Goal: Task Accomplishment & Management: Manage account settings

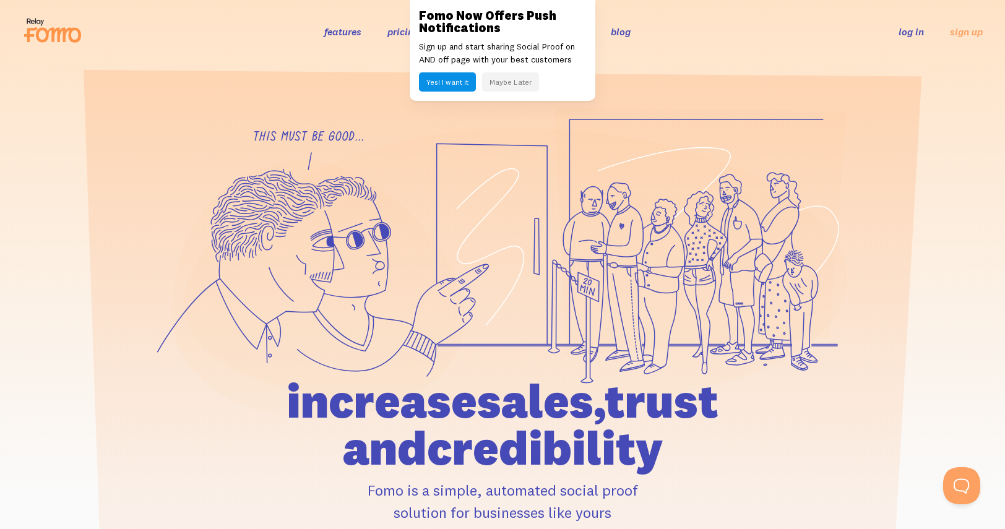
click at [908, 38] on div "features pricing 106+ integrations reviews blog log in sign up log in sign up" at bounding box center [502, 31] width 960 height 33
click at [909, 35] on link "log in" at bounding box center [911, 31] width 25 height 12
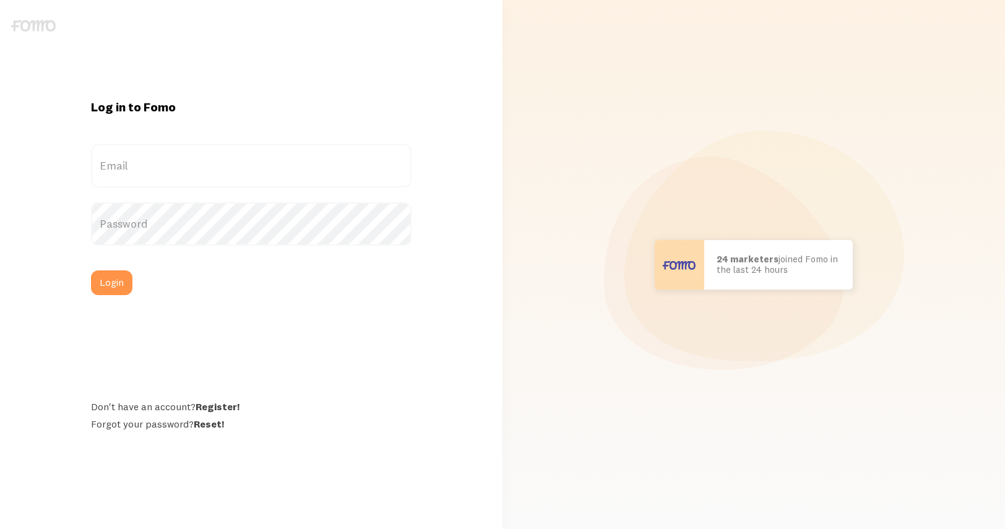
click at [910, 33] on div "[PERSON_NAME] in [GEOGRAPHIC_DATA] bought Sweet Ass Sunglasses 37 seconds ago […" at bounding box center [754, 264] width 488 height 529
click at [283, 170] on label "Email" at bounding box center [251, 165] width 320 height 43
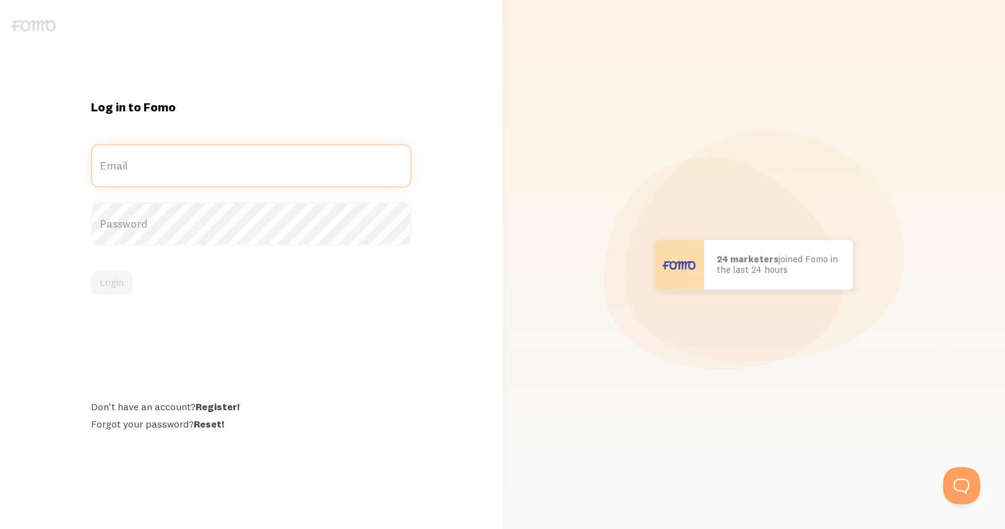
click at [283, 170] on input "Email" at bounding box center [251, 165] width 320 height 43
type input "[PERSON_NAME][EMAIL_ADDRESS][DOMAIN_NAME]"
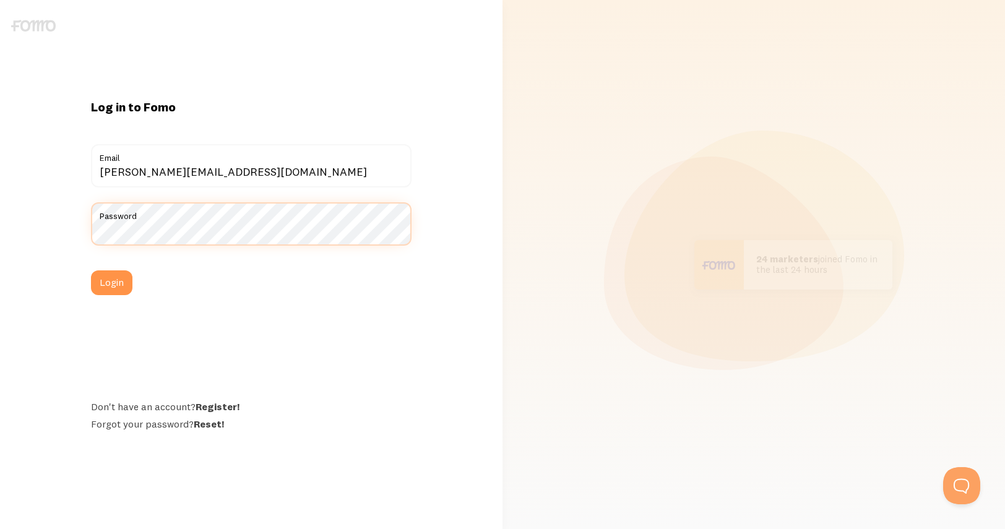
click at [91, 270] on button "Login" at bounding box center [111, 282] width 41 height 25
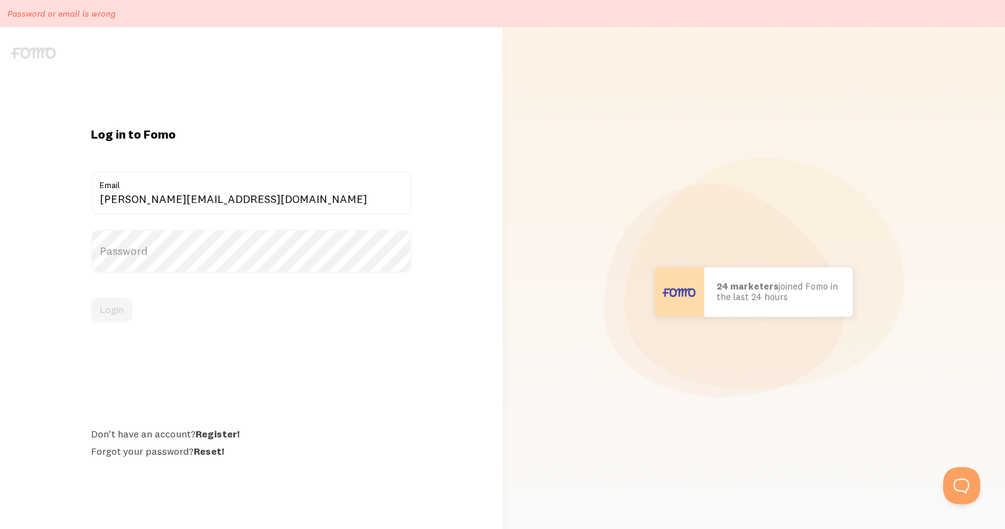
click at [221, 250] on label "Password" at bounding box center [251, 251] width 320 height 43
click at [91, 298] on button "Login" at bounding box center [111, 310] width 41 height 25
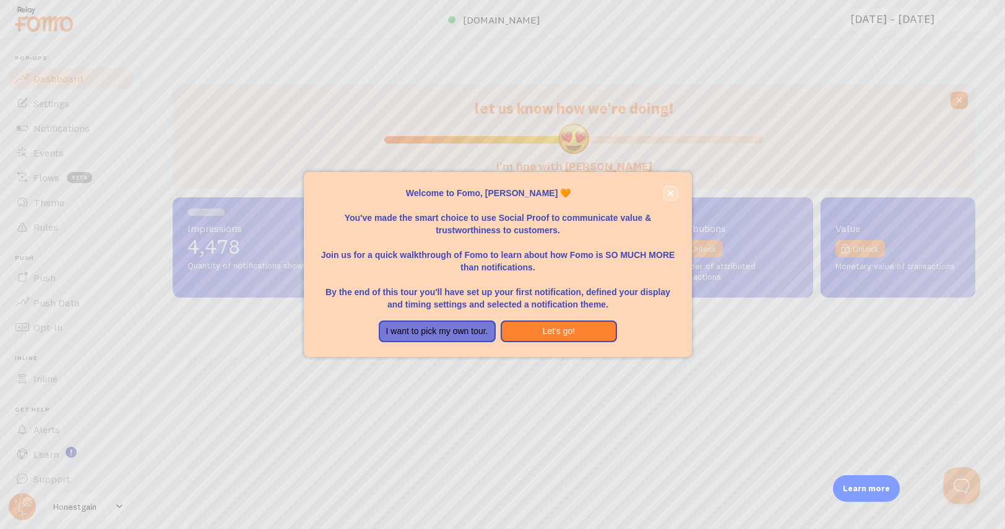
click at [671, 194] on icon "close," at bounding box center [671, 193] width 6 height 6
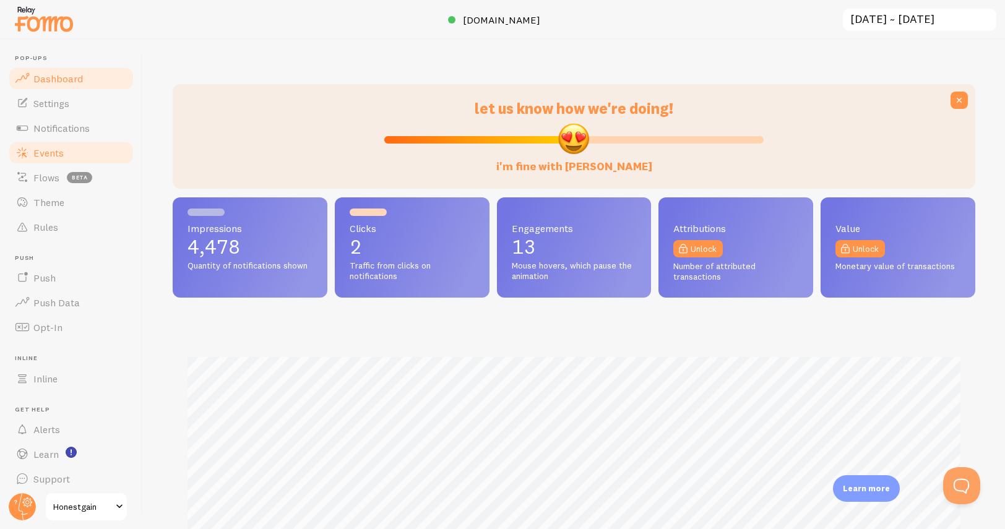
click at [37, 151] on span "Events" at bounding box center [48, 153] width 30 height 12
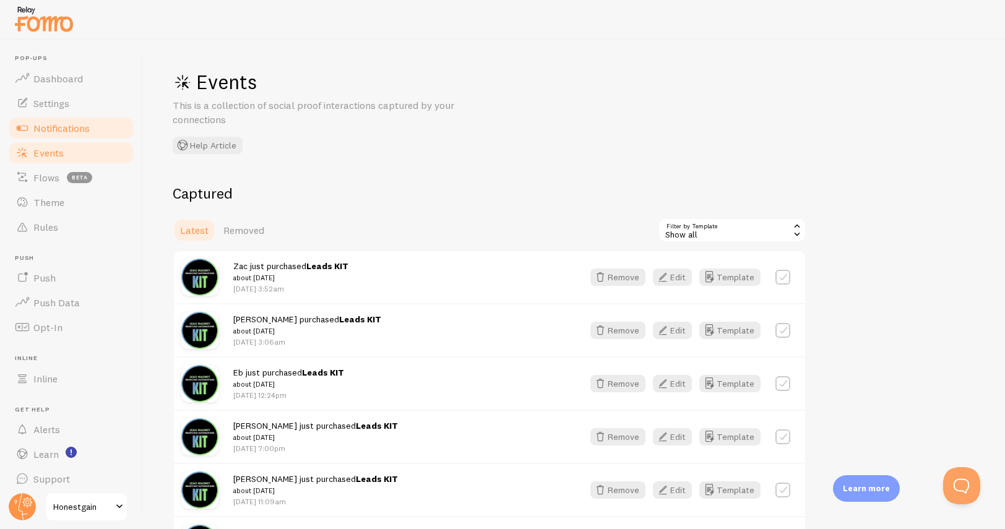
click at [66, 129] on span "Notifications" at bounding box center [61, 128] width 56 height 12
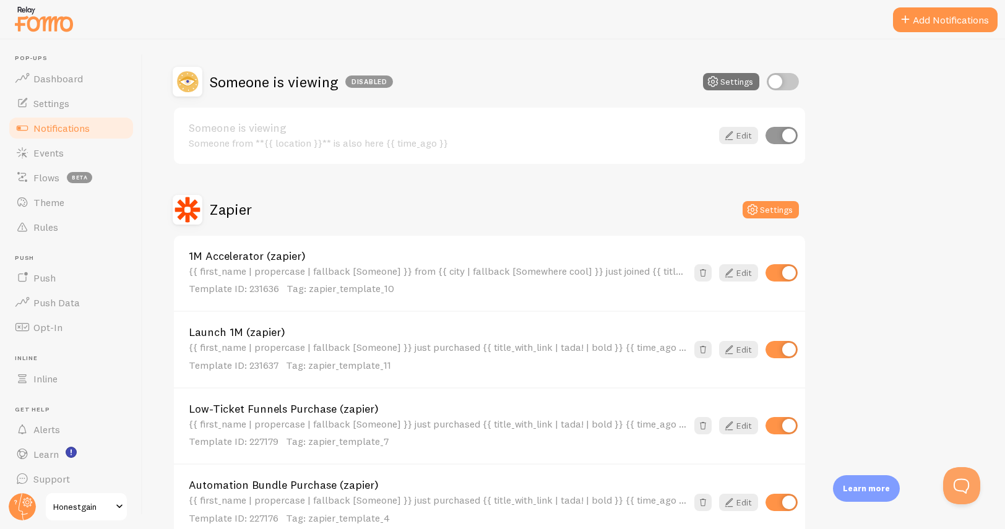
scroll to position [358, 0]
click at [740, 268] on link "Edit" at bounding box center [738, 272] width 39 height 17
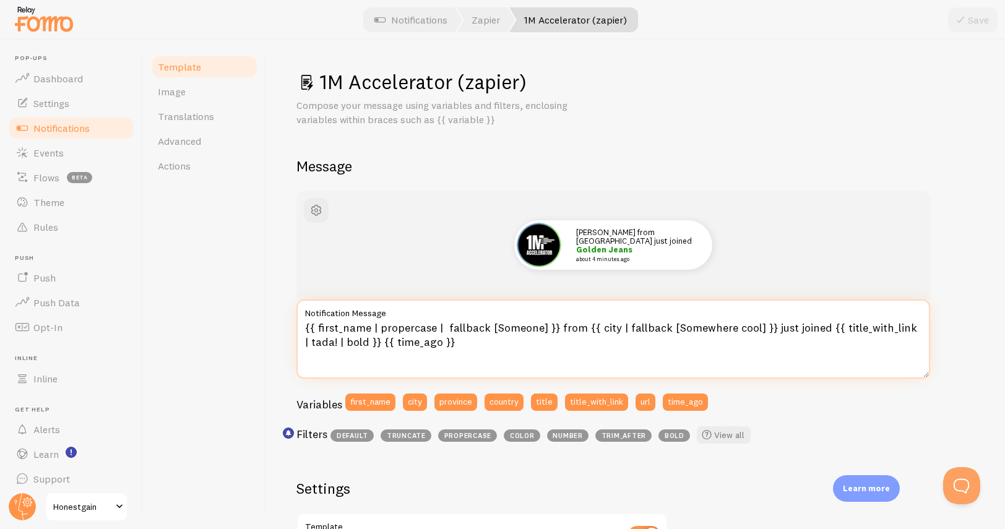
drag, startPoint x: 554, startPoint y: 327, endPoint x: 766, endPoint y: 329, distance: 211.0
click at [766, 329] on textarea "{{ first_name | propercase | fallback [Someone] }} from {{ city | fallback [Som…" at bounding box center [613, 339] width 634 height 79
drag, startPoint x: 762, startPoint y: 327, endPoint x: 556, endPoint y: 331, distance: 206.7
click at [556, 331] on textarea "{{ first_name | propercase | fallback [Someone] }} from {{ city | fallback [Som…" at bounding box center [613, 339] width 634 height 79
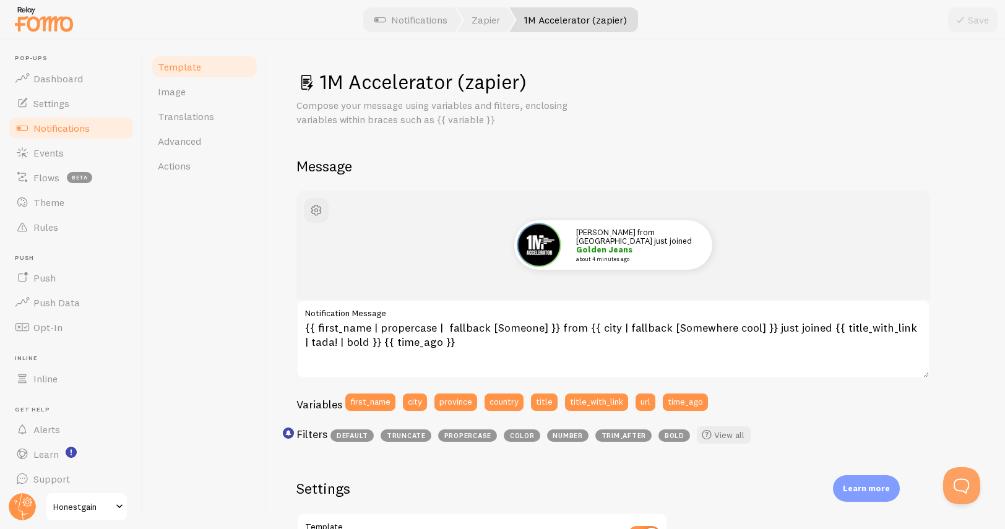
click at [101, 127] on link "Notifications" at bounding box center [70, 128] width 127 height 25
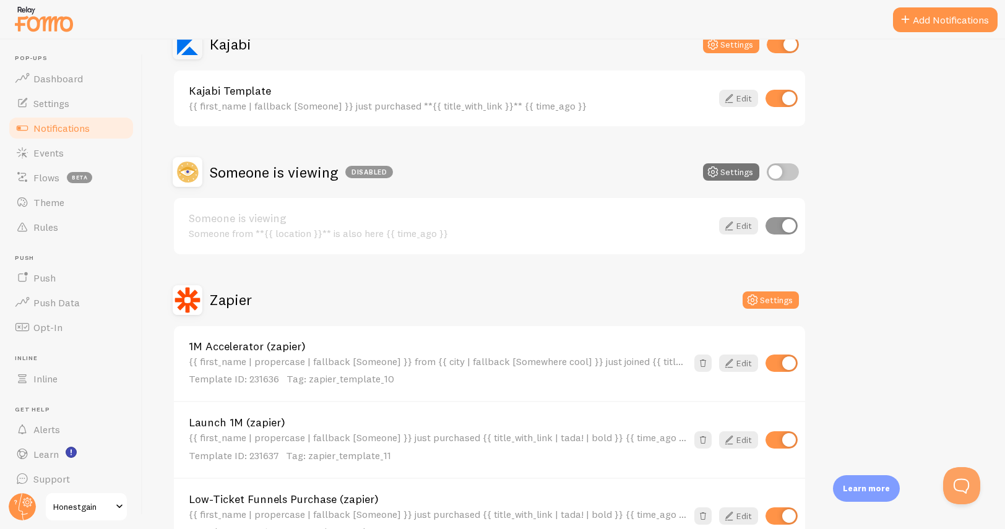
scroll to position [285, 0]
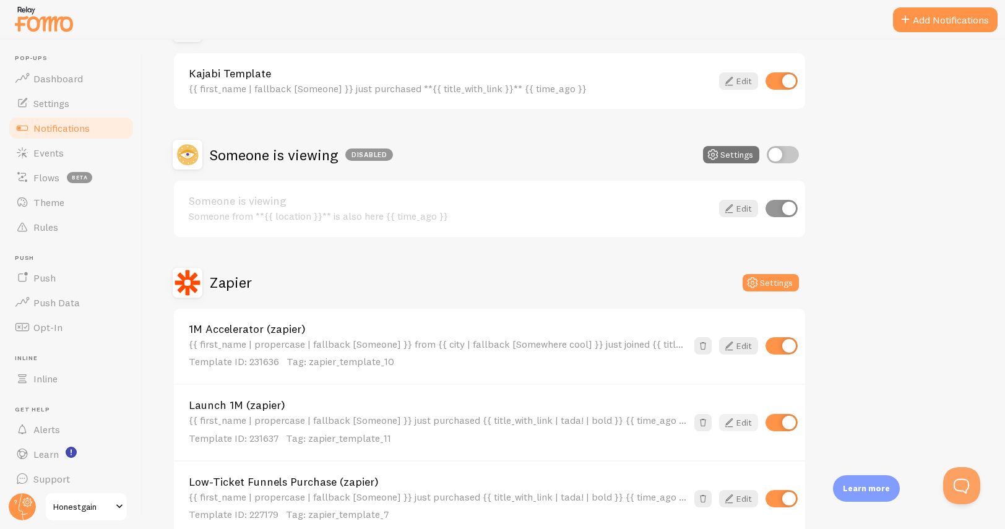
click at [731, 421] on icon at bounding box center [729, 422] width 15 height 15
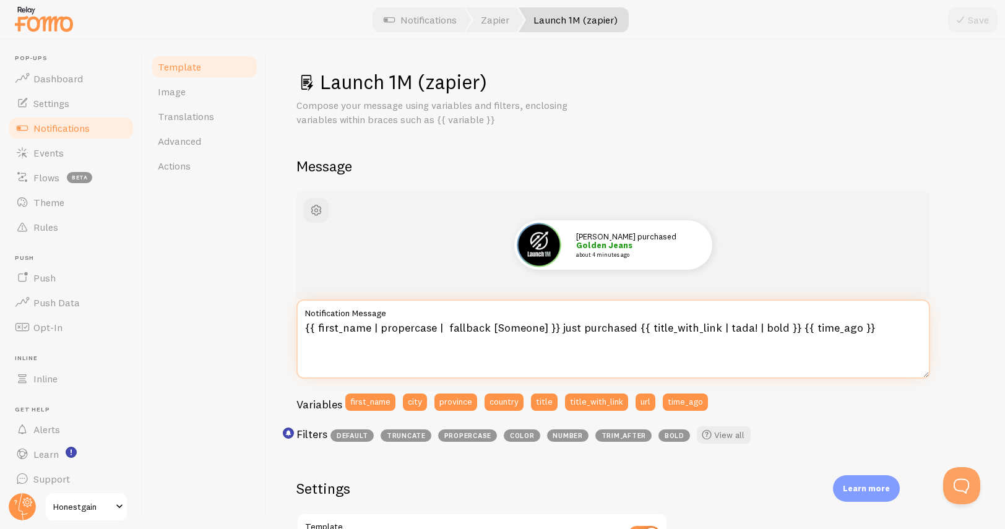
click at [554, 327] on textarea "{{ first_name | propercase | fallback [Someone] }} just purchased {{ title_with…" at bounding box center [613, 339] width 634 height 79
paste textarea "from {{ city | fallback [Somewhere cool] }}"
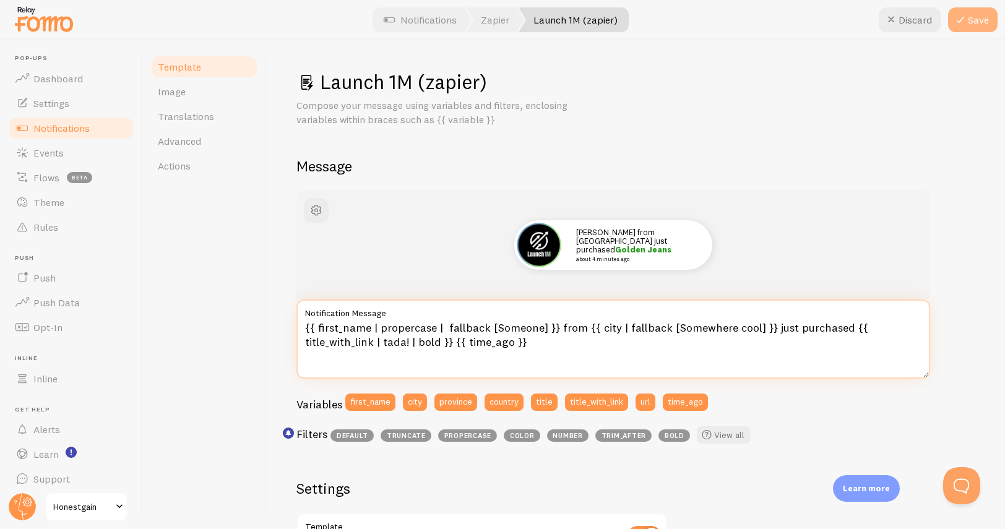
type textarea "{{ first_name | propercase | fallback [Someone] }} from {{ city | fallback [Som…"
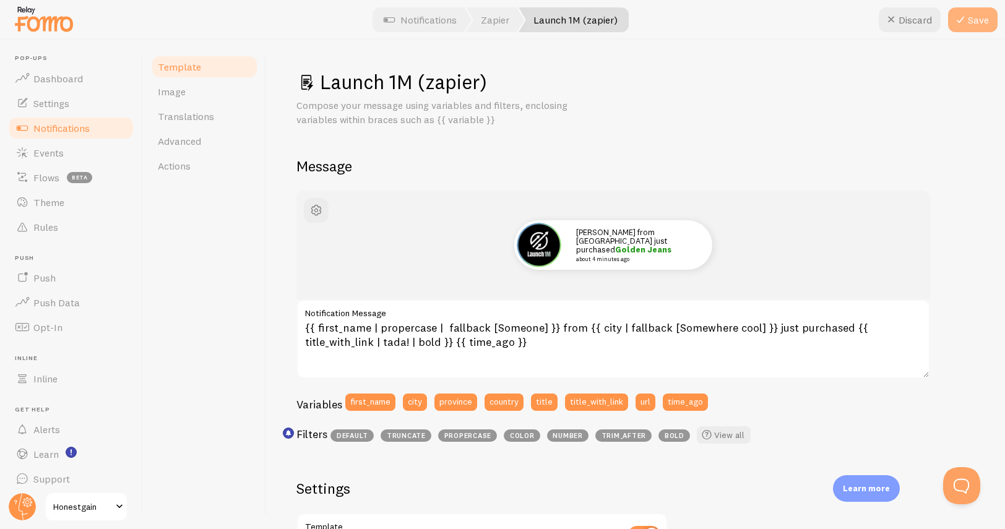
click at [965, 17] on icon at bounding box center [960, 19] width 15 height 15
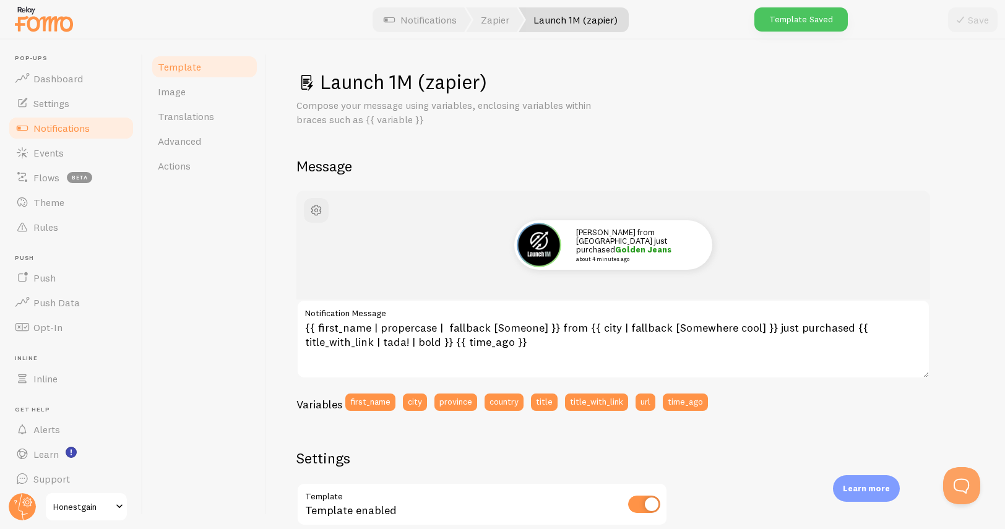
click at [84, 128] on span "Notifications" at bounding box center [61, 128] width 56 height 12
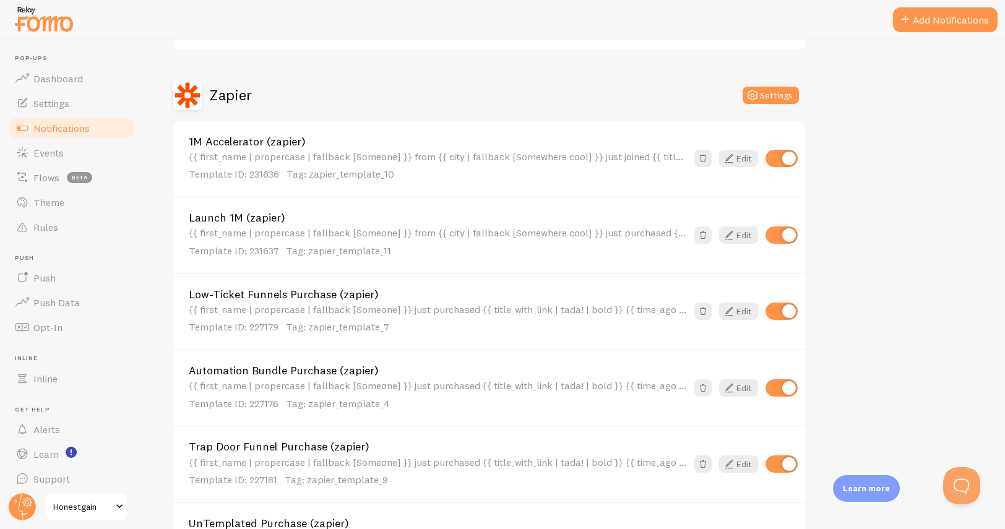
scroll to position [474, 0]
click at [727, 308] on icon at bounding box center [729, 310] width 15 height 15
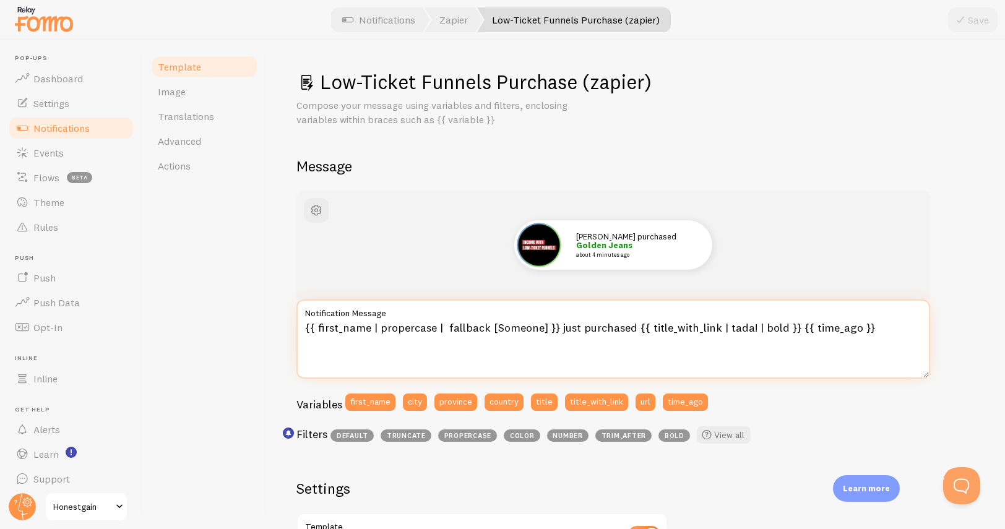
click at [554, 329] on textarea "{{ first_name | propercase | fallback [Someone] }} just purchased {{ title_with…" at bounding box center [613, 339] width 634 height 79
paste textarea "from {{ city | fallback [Somewhere cool] }}"
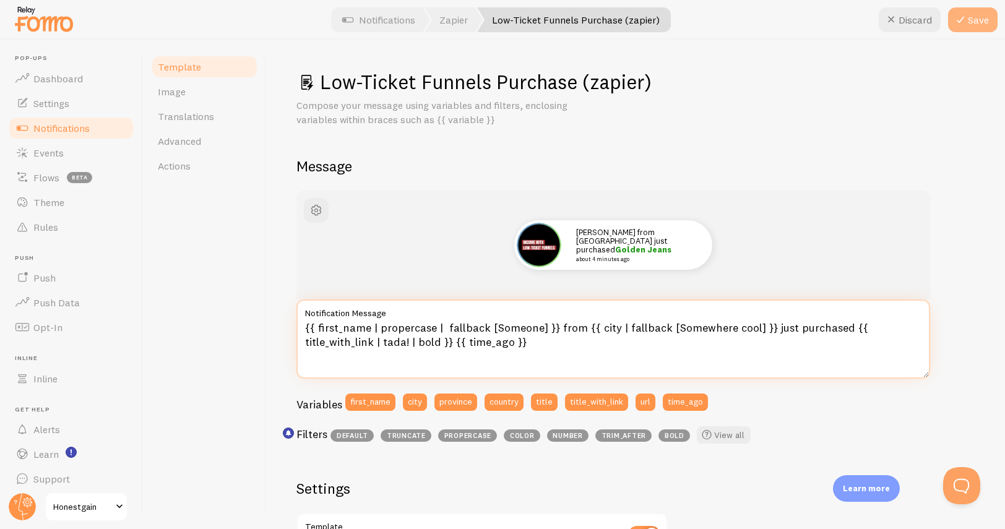
type textarea "{{ first_name | propercase | fallback [Someone] }} from {{ city | fallback [Som…"
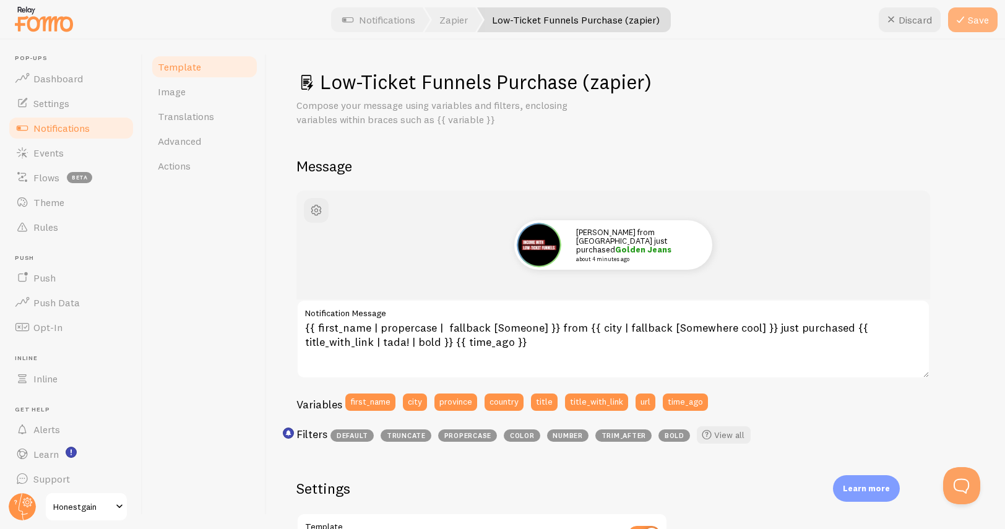
click at [970, 28] on button "Save" at bounding box center [973, 19] width 50 height 25
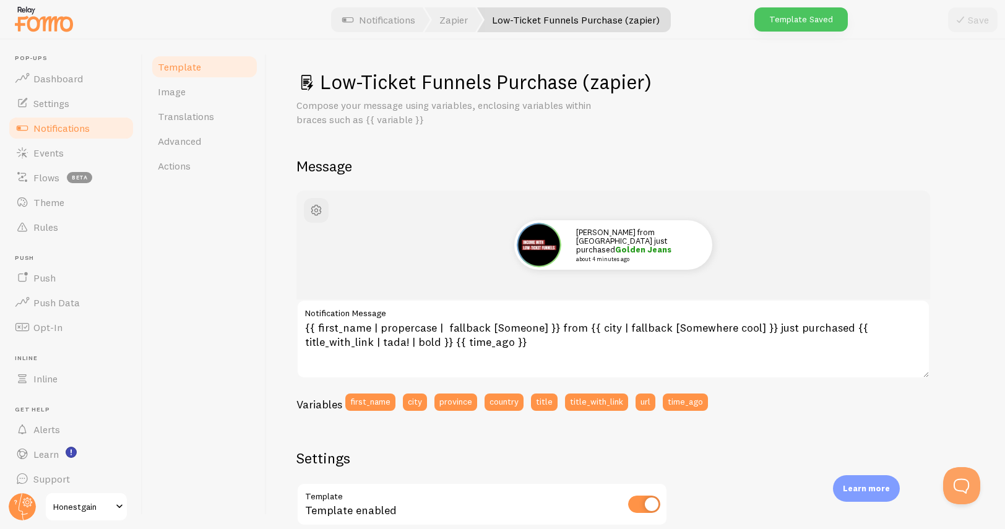
click at [42, 124] on span "Notifications" at bounding box center [61, 128] width 56 height 12
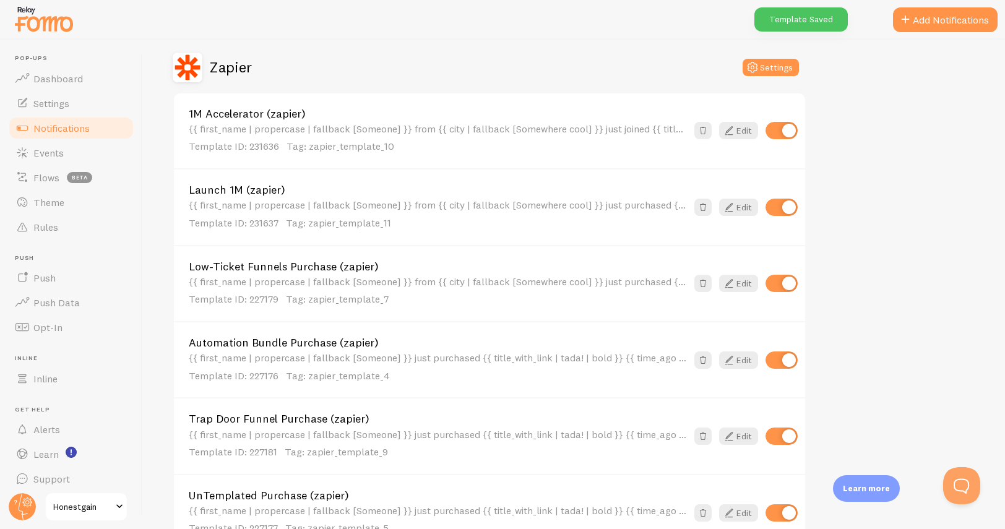
scroll to position [506, 0]
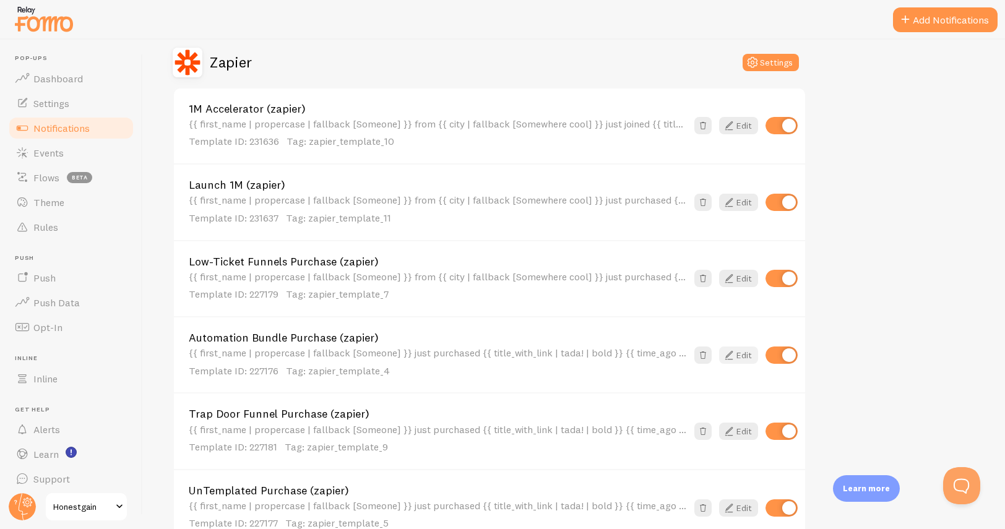
click at [727, 357] on icon at bounding box center [729, 355] width 15 height 15
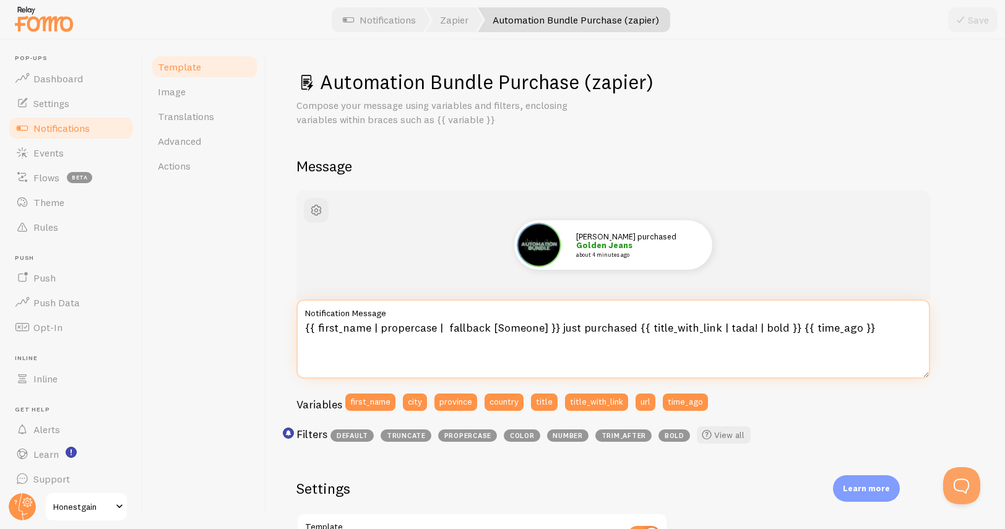
click at [556, 329] on textarea "{{ first_name | propercase | fallback [Someone] }} just purchased {{ title_with…" at bounding box center [613, 339] width 634 height 79
paste textarea "from {{ city | fallback [Somewhere cool] }}"
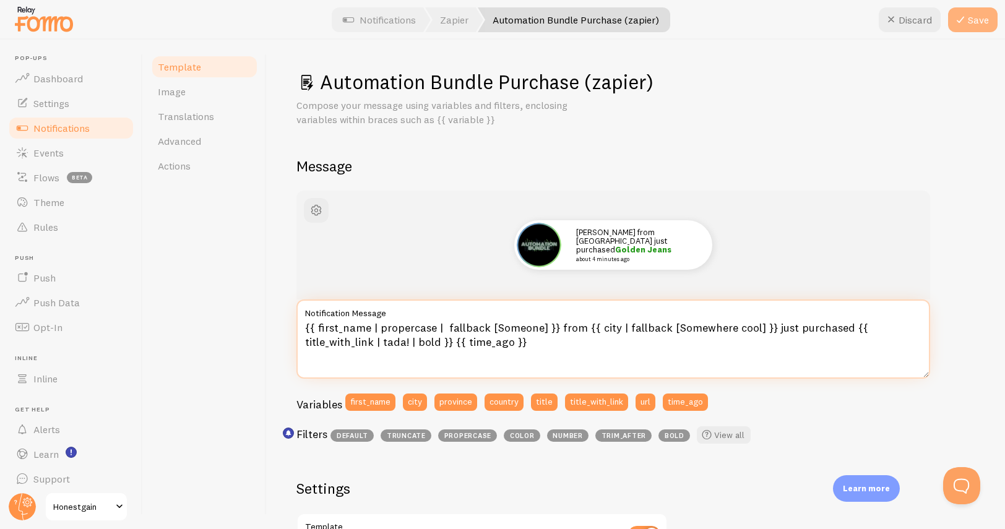
type textarea "{{ first_name | propercase | fallback [Someone] }} from {{ city | fallback [Som…"
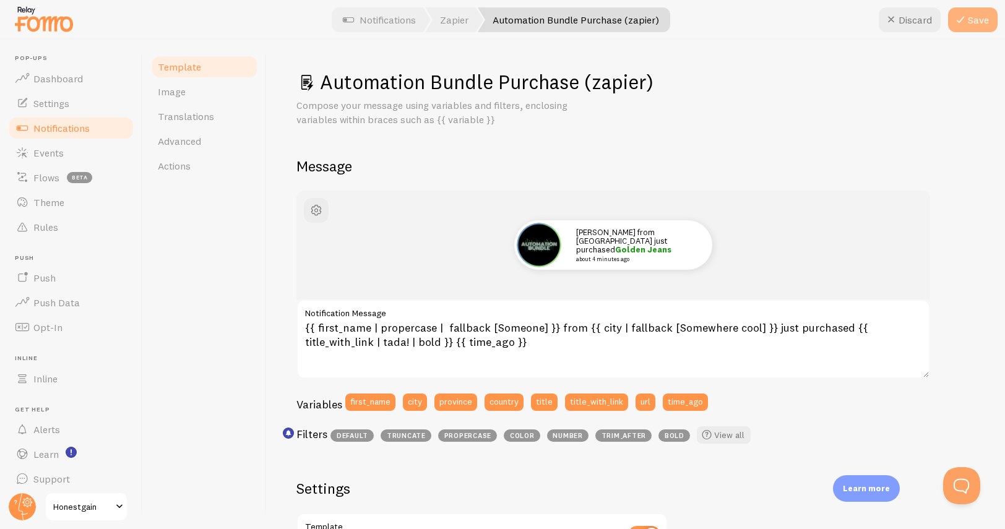
click at [962, 22] on icon at bounding box center [960, 19] width 15 height 15
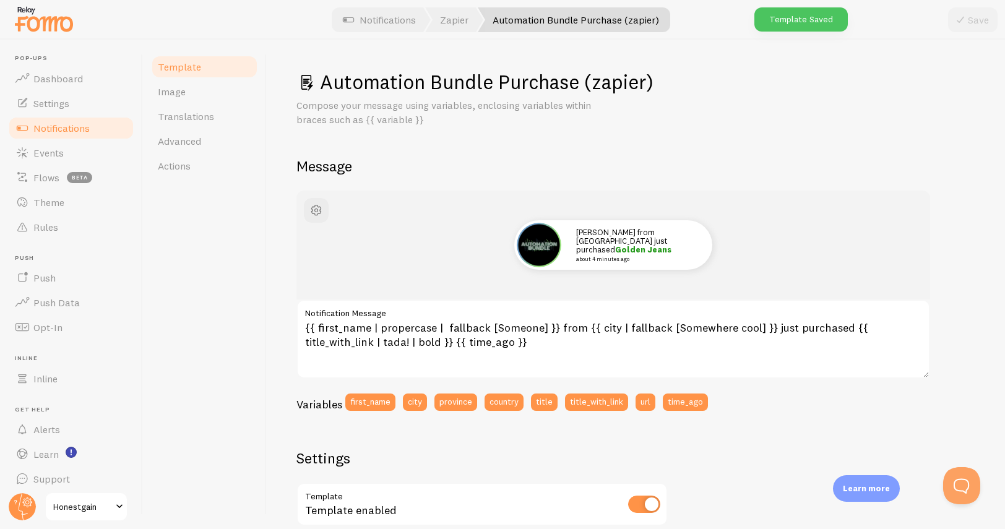
click at [56, 129] on span "Notifications" at bounding box center [61, 128] width 56 height 12
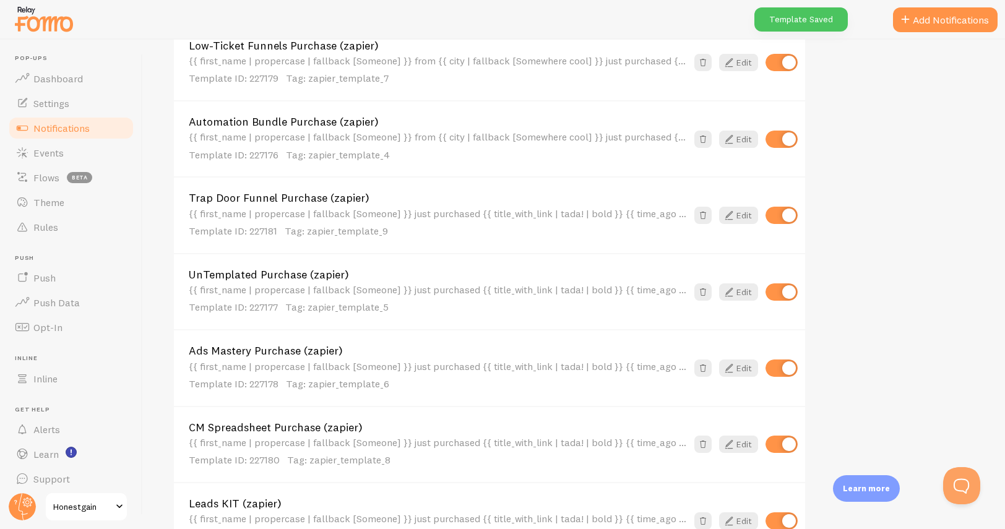
scroll to position [724, 0]
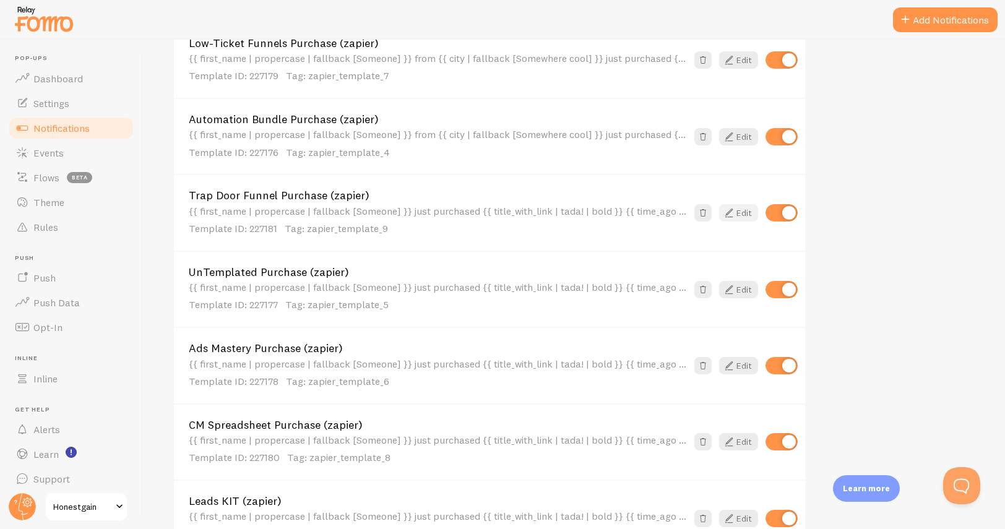
click at [738, 214] on link "Edit" at bounding box center [738, 212] width 39 height 17
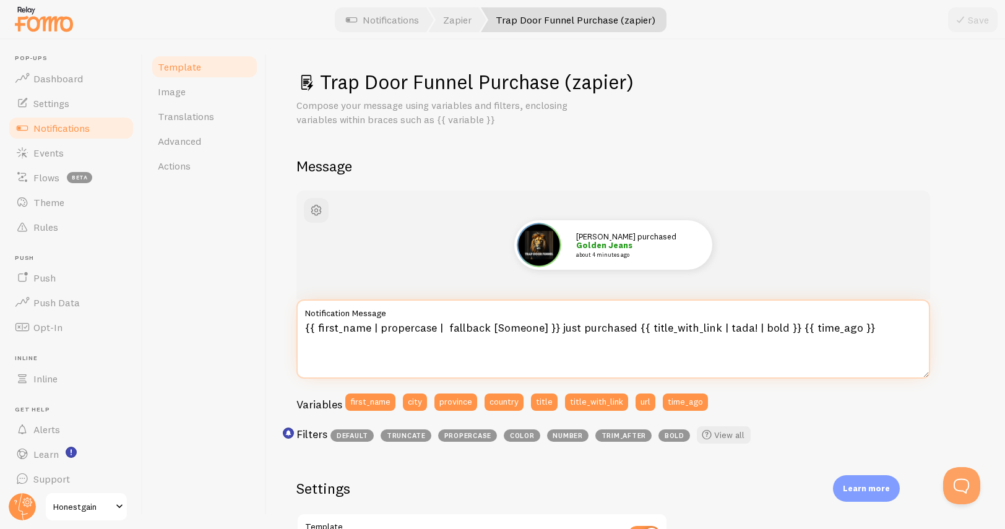
click at [556, 330] on textarea "{{ first_name | propercase | fallback [Someone] }} just purchased {{ title_with…" at bounding box center [613, 339] width 634 height 79
paste textarea "from {{ city | fallback [Somewhere cool] }}"
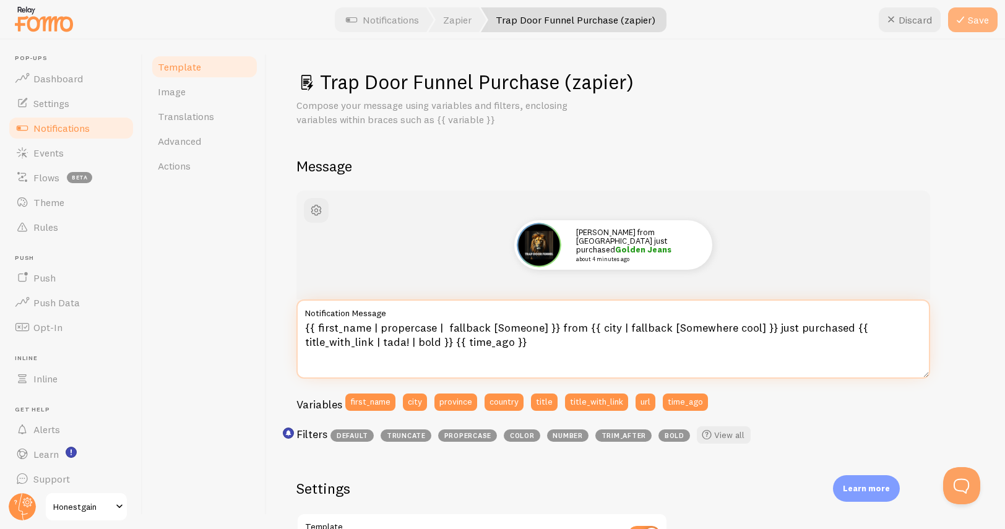
type textarea "{{ first_name | propercase | fallback [Someone] }} from {{ city | fallback [Som…"
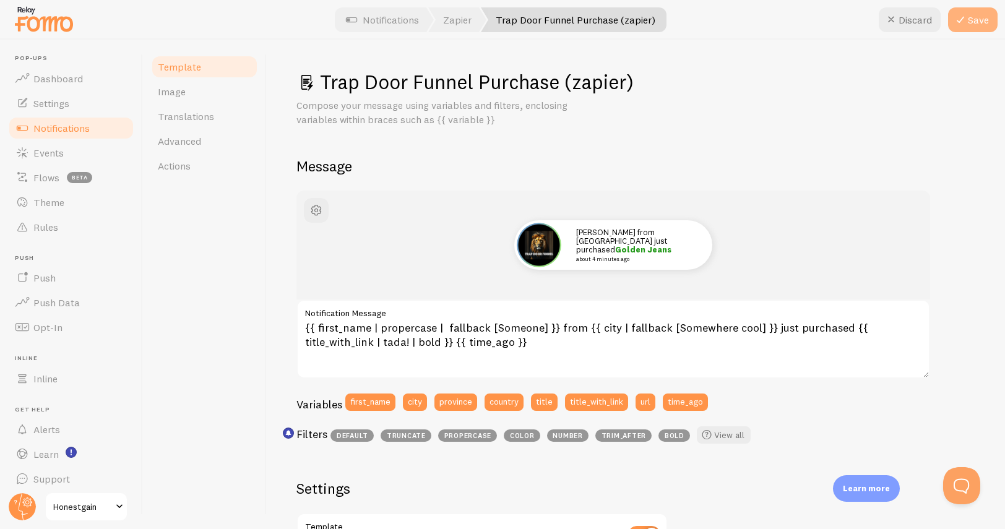
click at [964, 25] on icon at bounding box center [960, 19] width 15 height 15
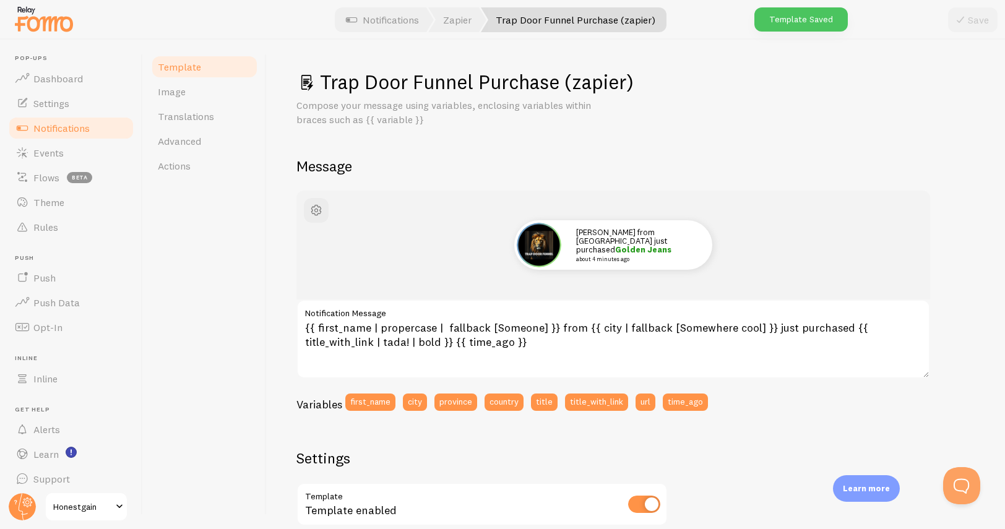
click at [68, 127] on span "Notifications" at bounding box center [61, 128] width 56 height 12
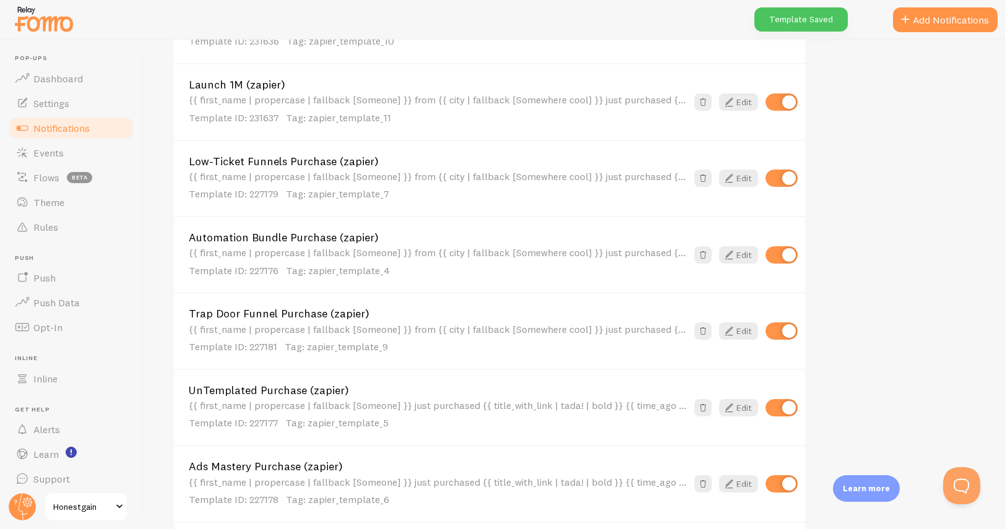
scroll to position [617, 0]
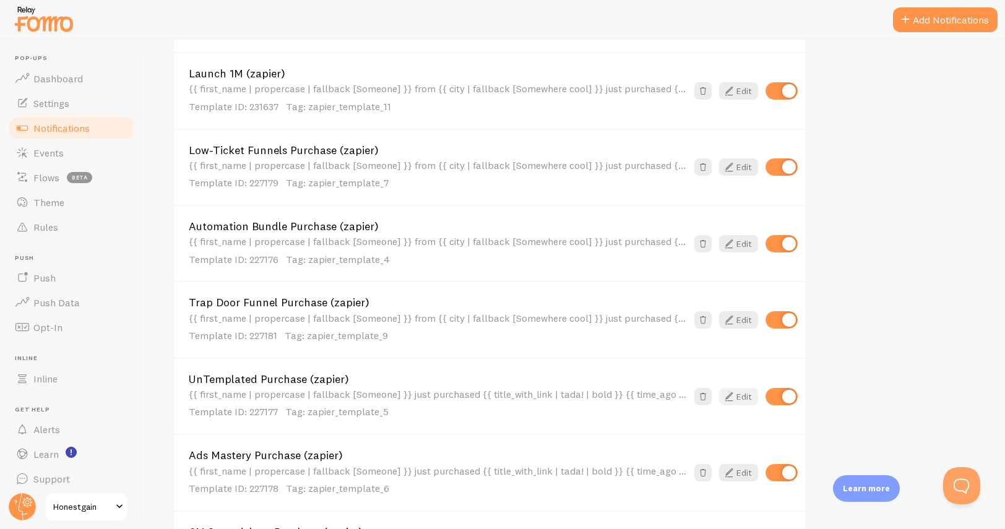
click at [735, 397] on icon at bounding box center [729, 396] width 15 height 15
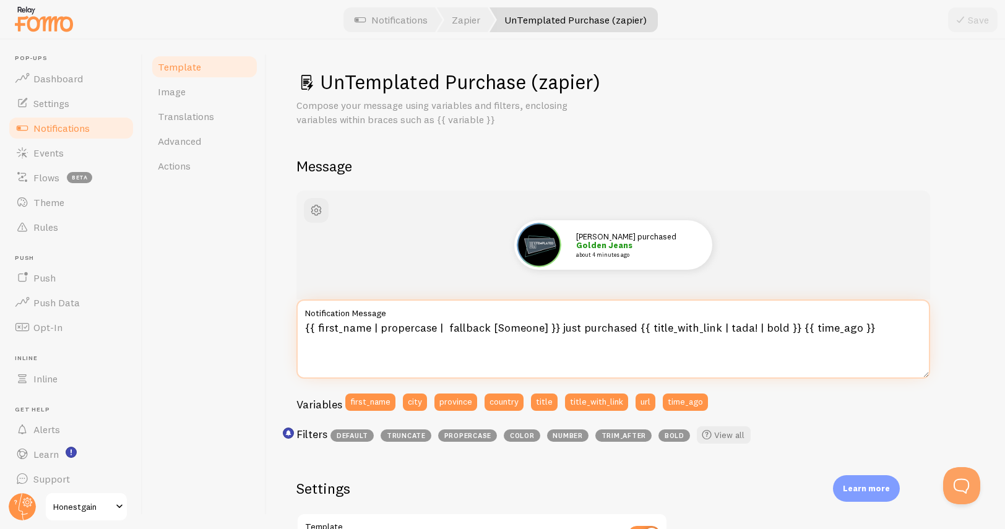
click at [553, 329] on textarea "{{ first_name | propercase | fallback [Someone] }} just purchased {{ title_with…" at bounding box center [613, 339] width 634 height 79
paste textarea "from {{ city | fallback [Somewhere cool] }}"
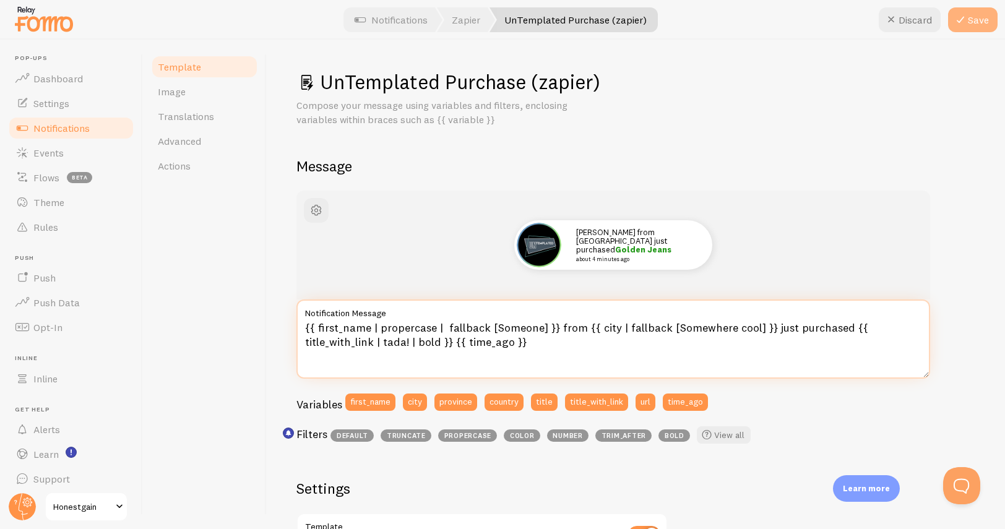
type textarea "{{ first_name | propercase | fallback [Someone] }} from {{ city | fallback [Som…"
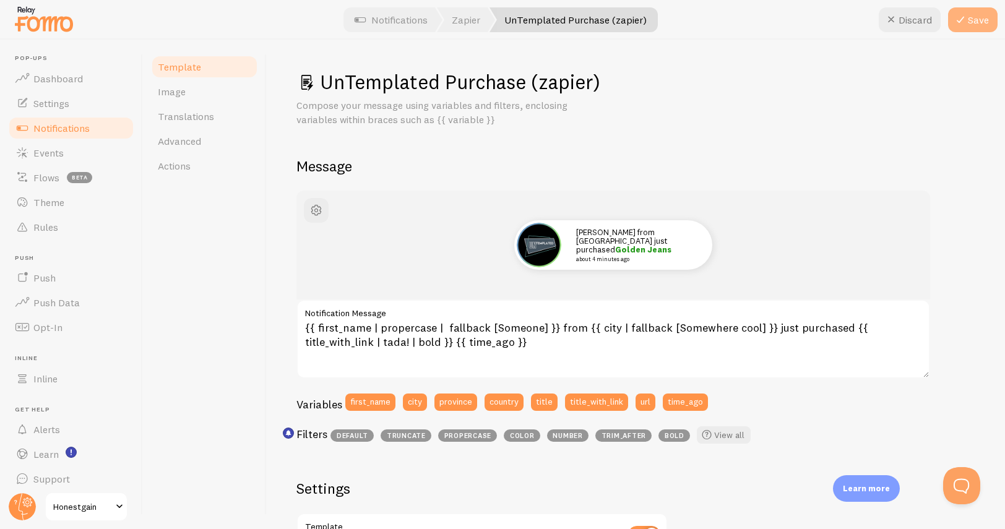
click at [964, 29] on button "Save" at bounding box center [973, 19] width 50 height 25
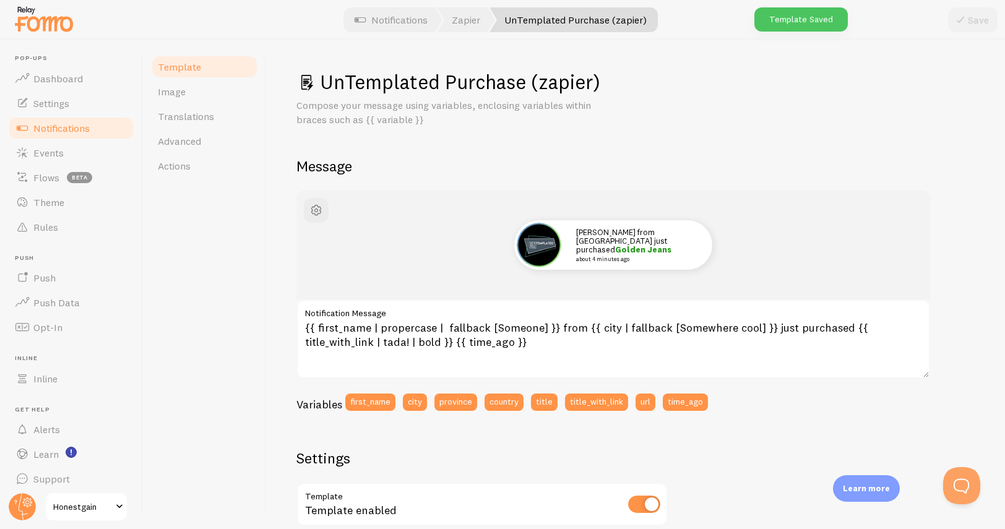
click at [64, 126] on span "Notifications" at bounding box center [61, 128] width 56 height 12
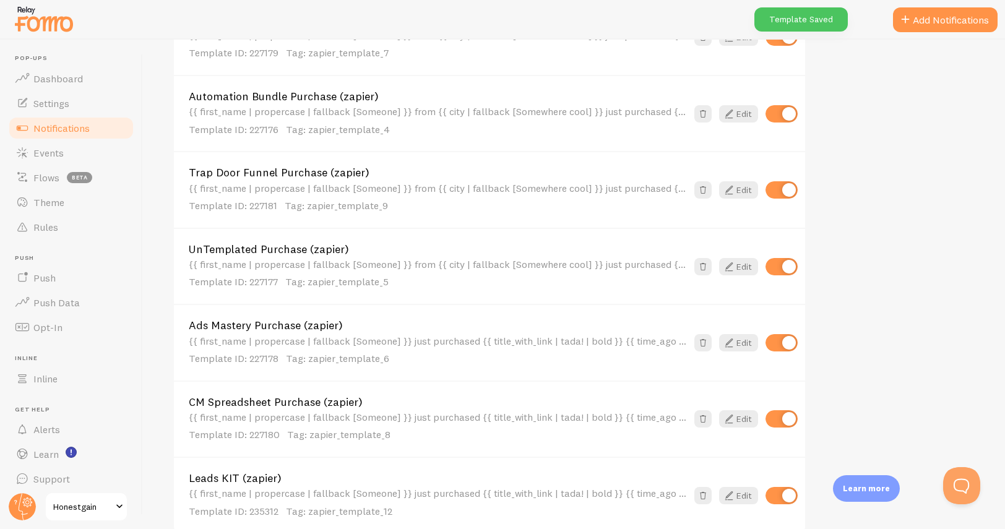
scroll to position [749, 0]
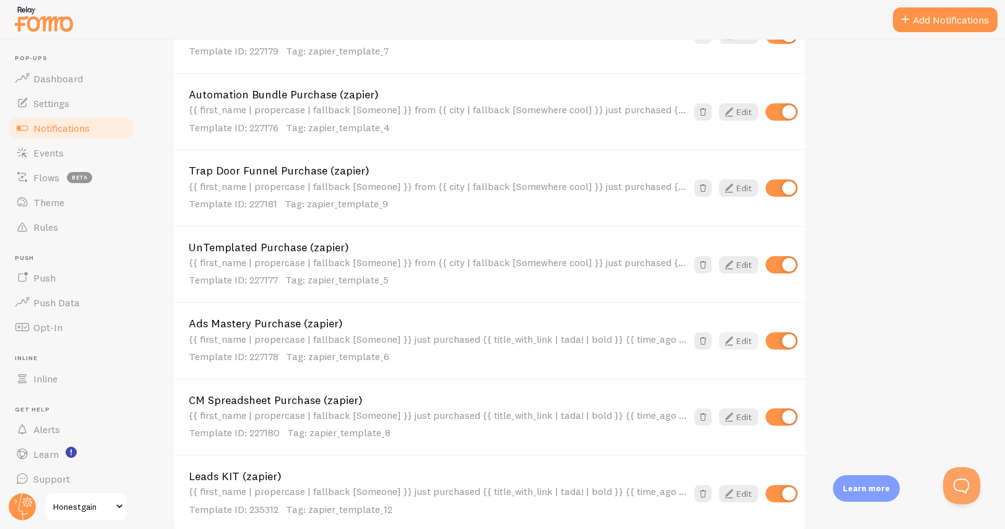
click at [738, 333] on link "Edit" at bounding box center [738, 340] width 39 height 17
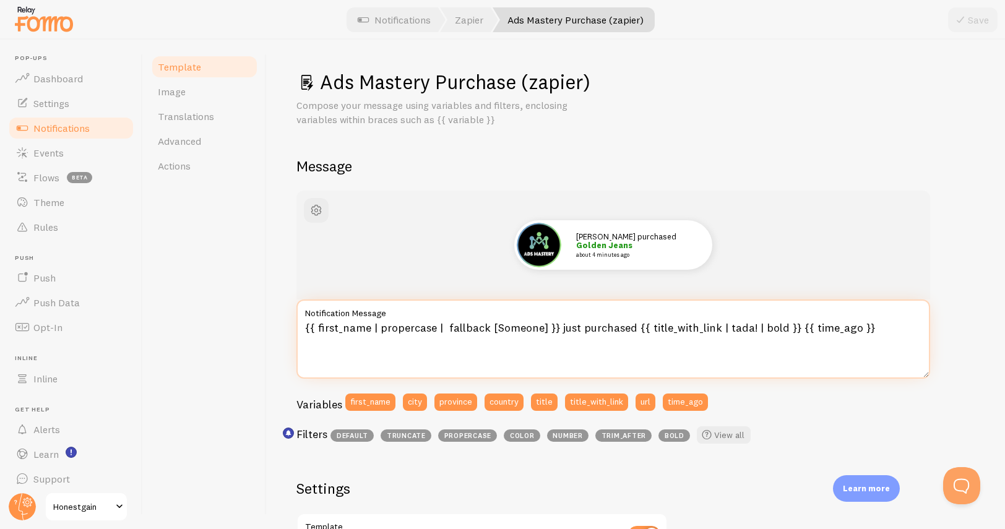
click at [554, 329] on textarea "{{ first_name | propercase | fallback [Someone] }} just purchased {{ title_with…" at bounding box center [613, 339] width 634 height 79
paste textarea "from {{ city | fallback [Somewhere cool] }}"
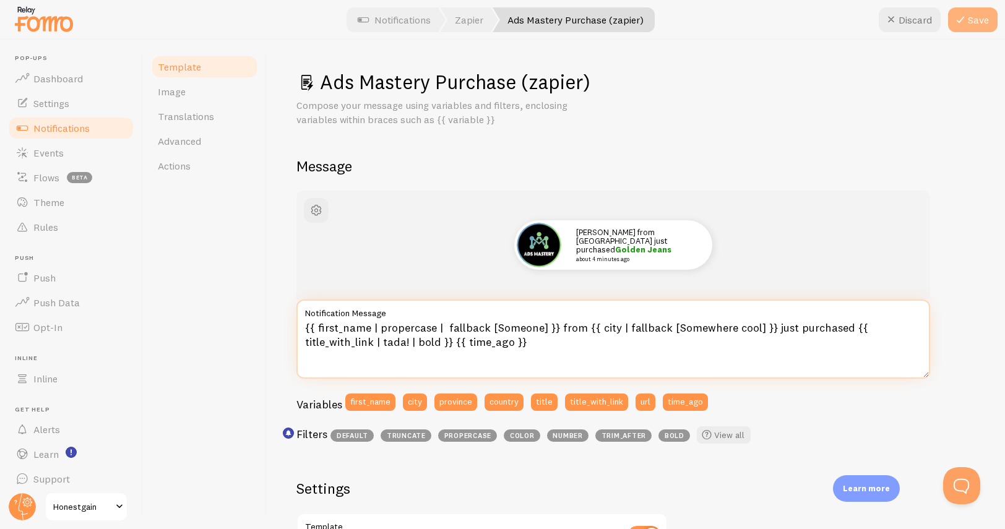
type textarea "{{ first_name | propercase | fallback [Someone] }} from {{ city | fallback [Som…"
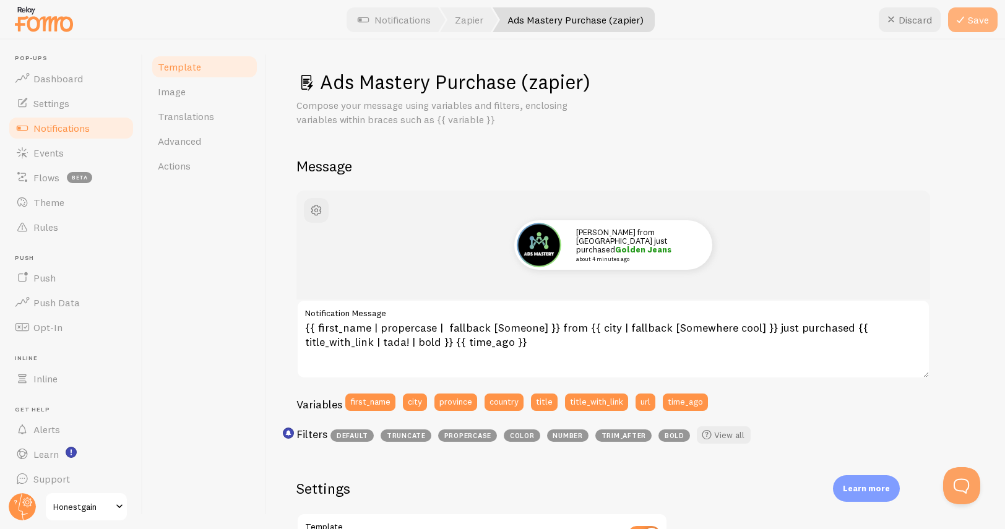
click at [982, 22] on button "Save" at bounding box center [973, 19] width 50 height 25
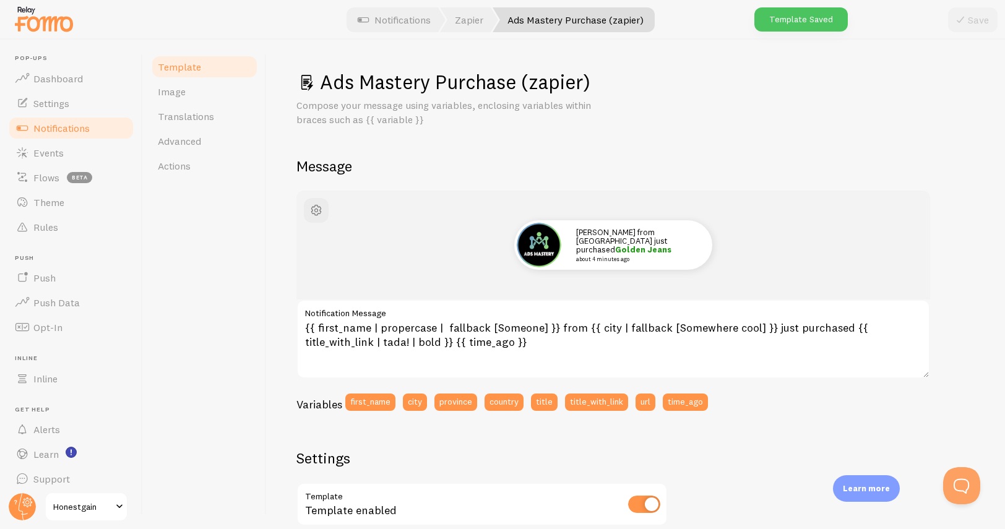
click at [82, 128] on span "Notifications" at bounding box center [61, 128] width 56 height 12
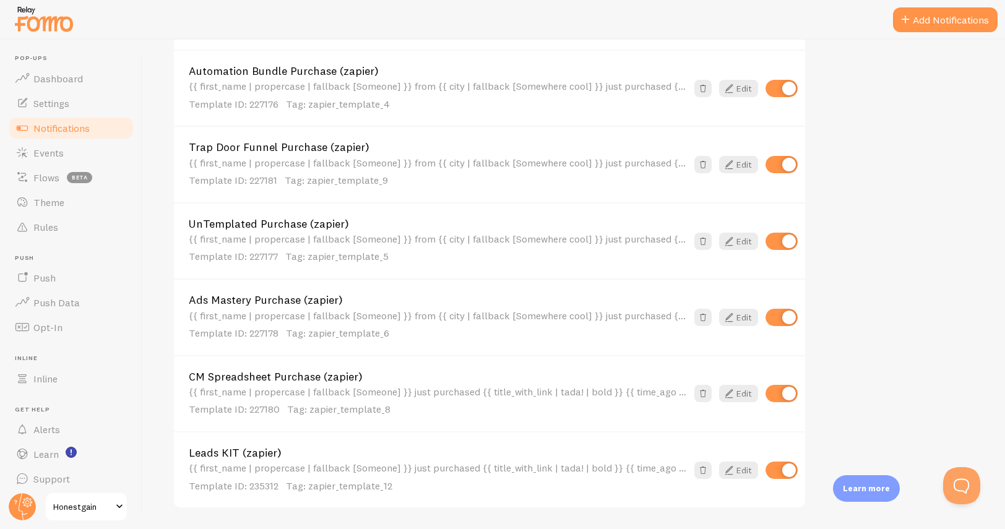
scroll to position [811, 0]
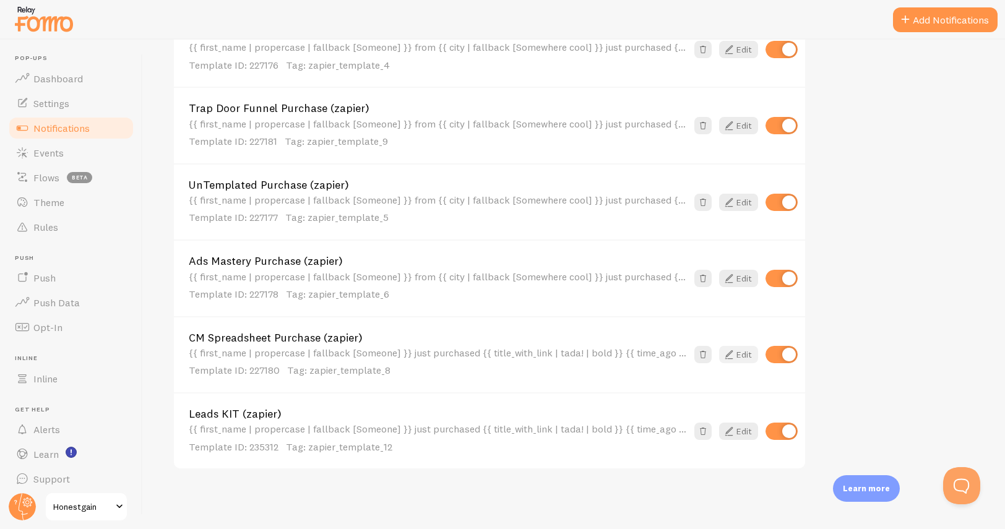
click at [743, 358] on link "Edit" at bounding box center [738, 354] width 39 height 17
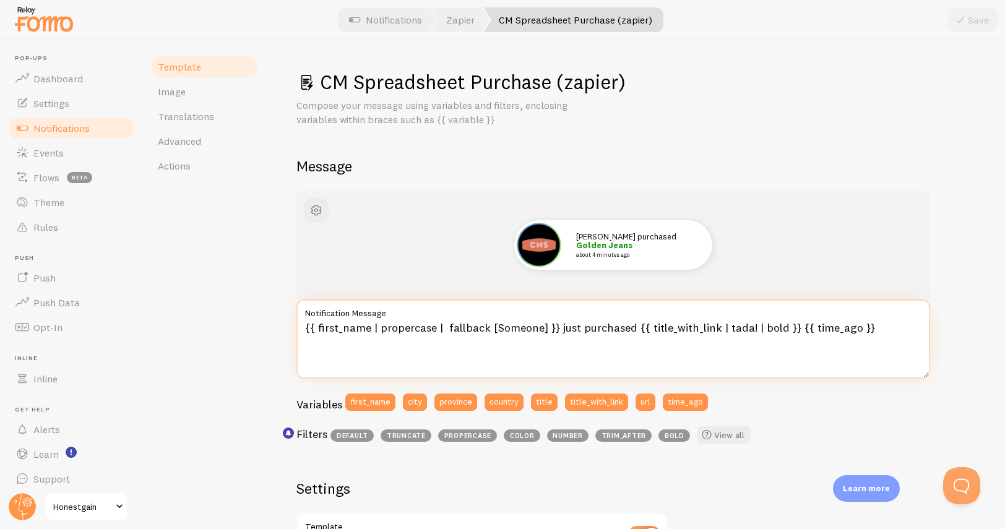
click at [553, 330] on textarea "{{ first_name | propercase | fallback [Someone] }} just purchased {{ title_with…" at bounding box center [613, 339] width 634 height 79
paste textarea "from {{ city | fallback [Somewhere cool] }}"
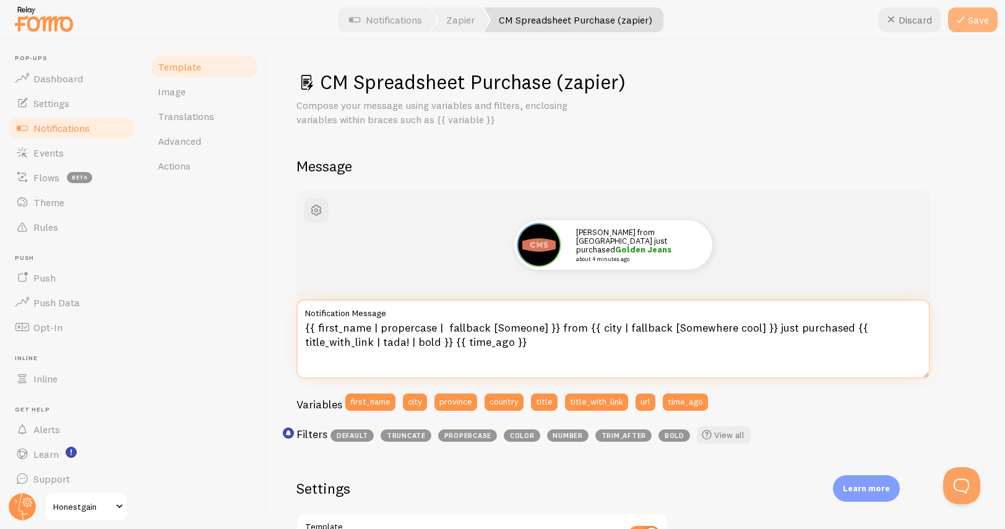
type textarea "{{ first_name | propercase | fallback [Someone] }} from {{ city | fallback [Som…"
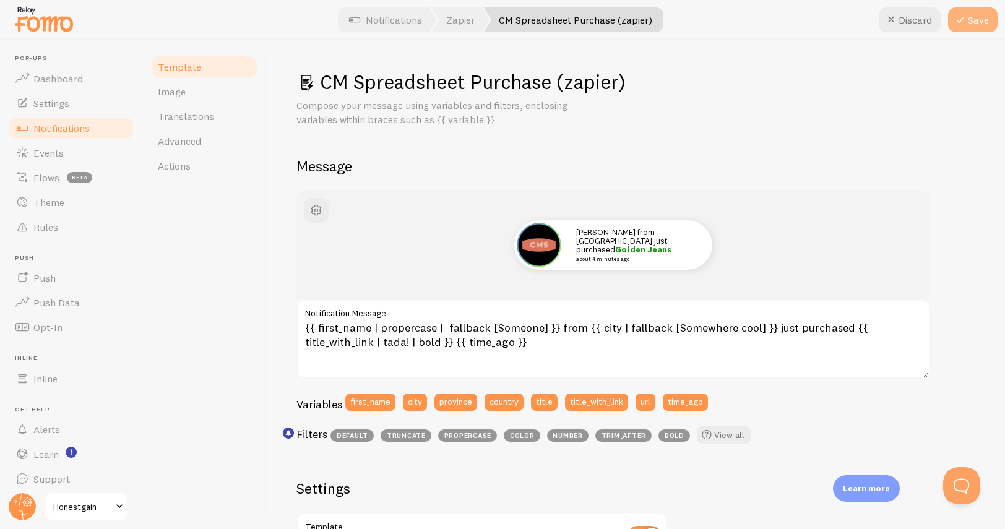
click at [970, 13] on button "Save" at bounding box center [973, 19] width 50 height 25
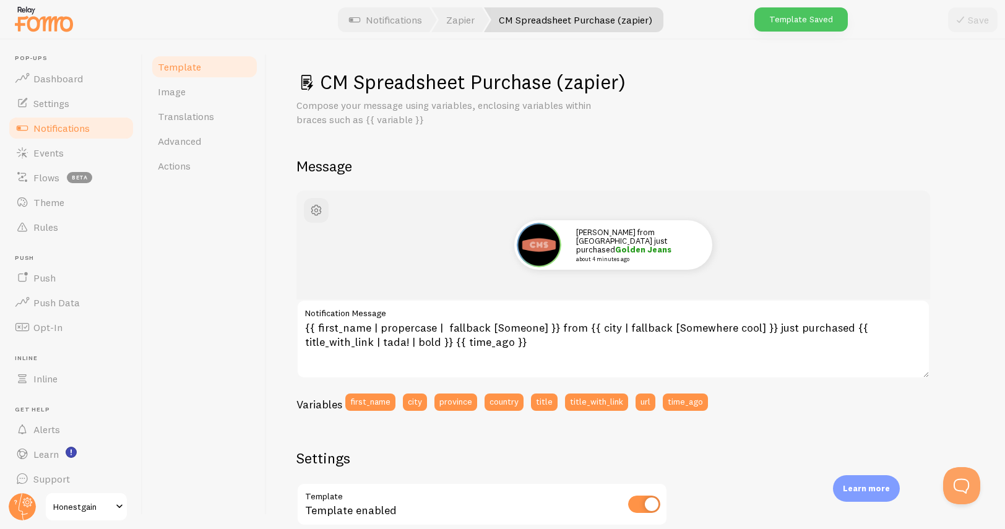
click at [83, 127] on span "Notifications" at bounding box center [61, 128] width 56 height 12
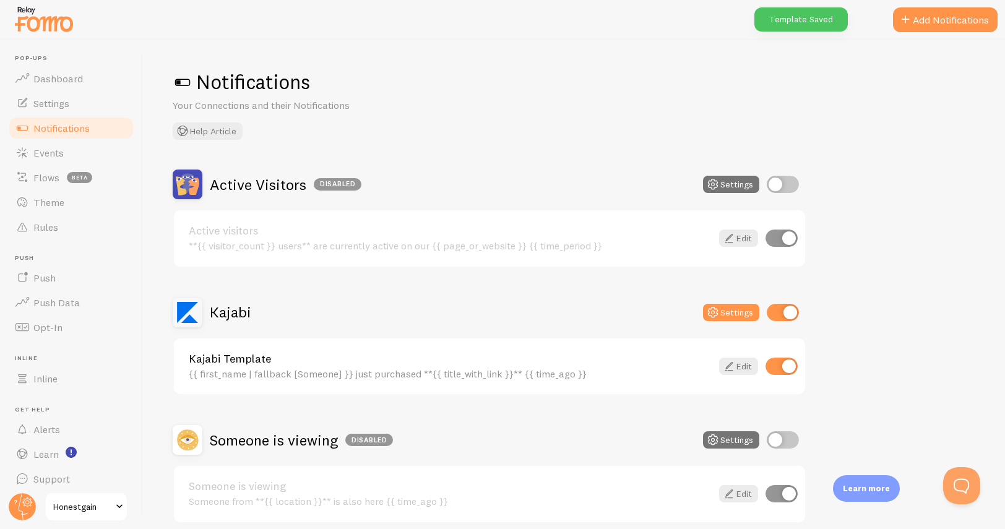
scroll to position [811, 0]
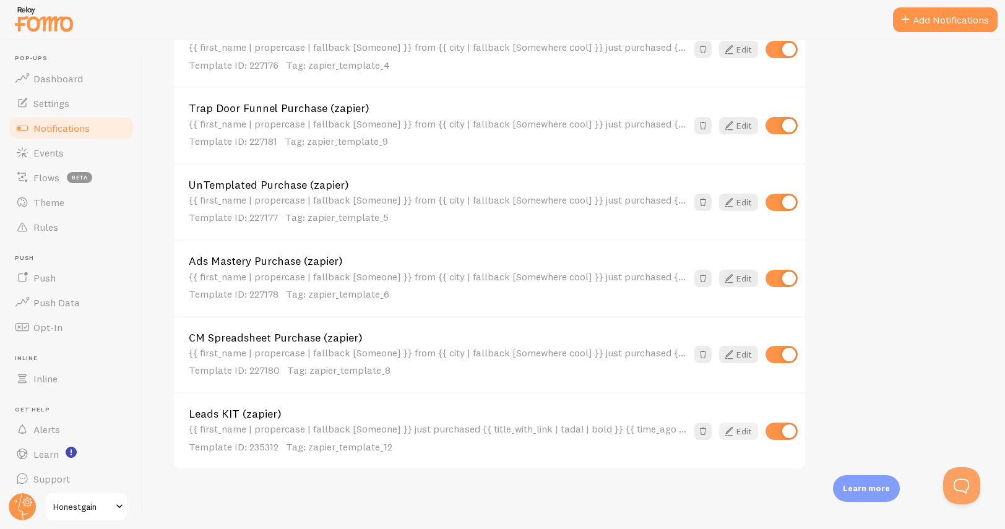
click at [746, 432] on link "Edit" at bounding box center [738, 431] width 39 height 17
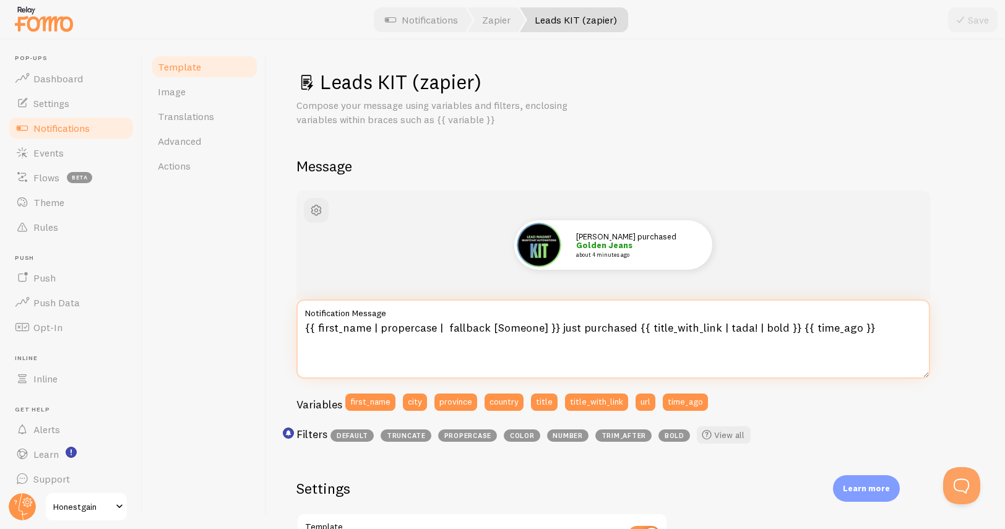
click at [555, 327] on textarea "{{ first_name | propercase | fallback [Someone] }} just purchased {{ title_with…" at bounding box center [613, 339] width 634 height 79
paste textarea "from {{ city | fallback [Somewhere cool] }}"
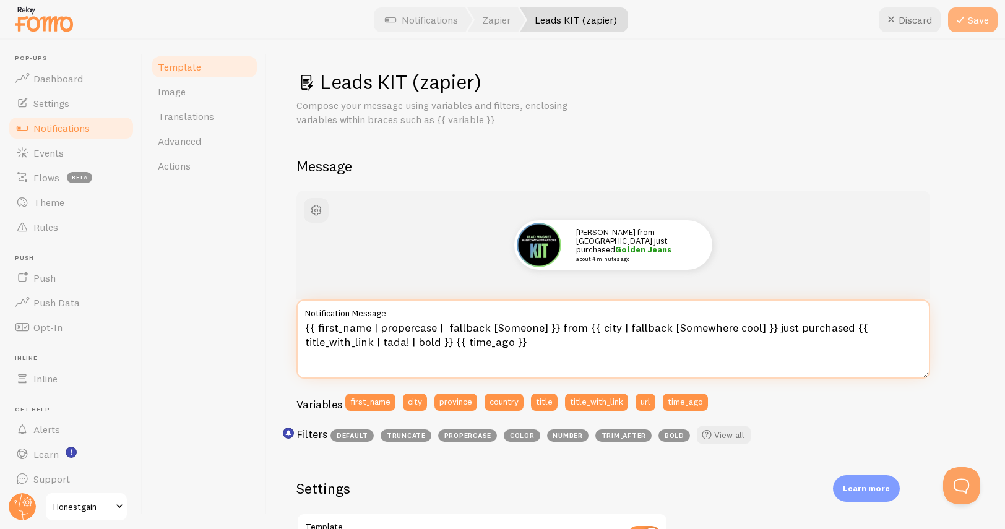
type textarea "{{ first_name | propercase | fallback [Someone] }} from {{ city | fallback [Som…"
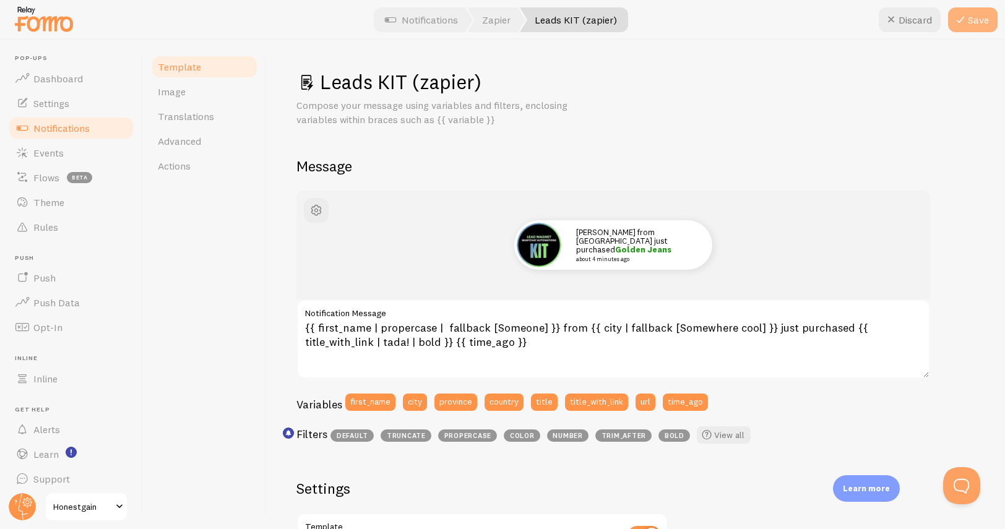
click at [976, 30] on button "Save" at bounding box center [973, 19] width 50 height 25
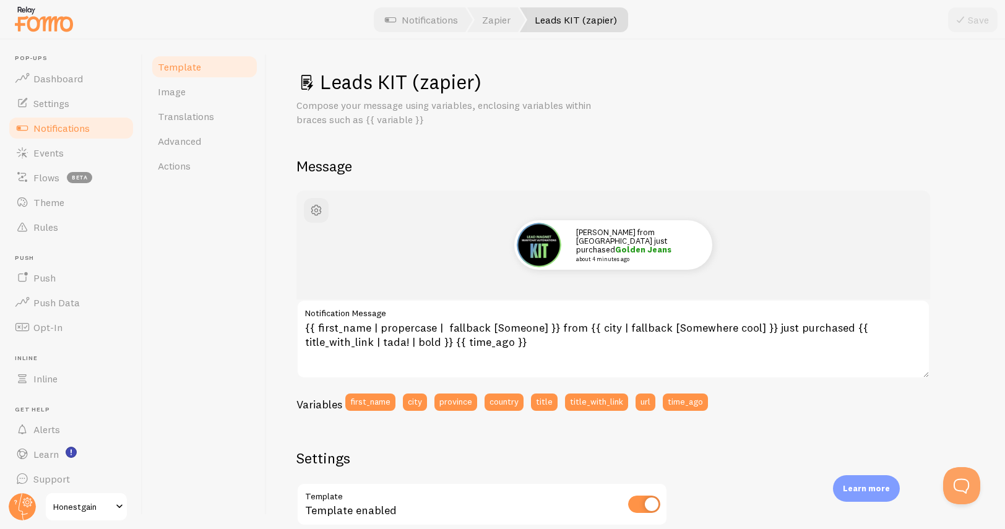
click at [783, 110] on div "Compose your message using variables, enclosing variables within braces such as…" at bounding box center [635, 112] width 679 height 28
click at [748, 167] on h2 "Message" at bounding box center [635, 166] width 679 height 19
